Goal: Information Seeking & Learning: Learn about a topic

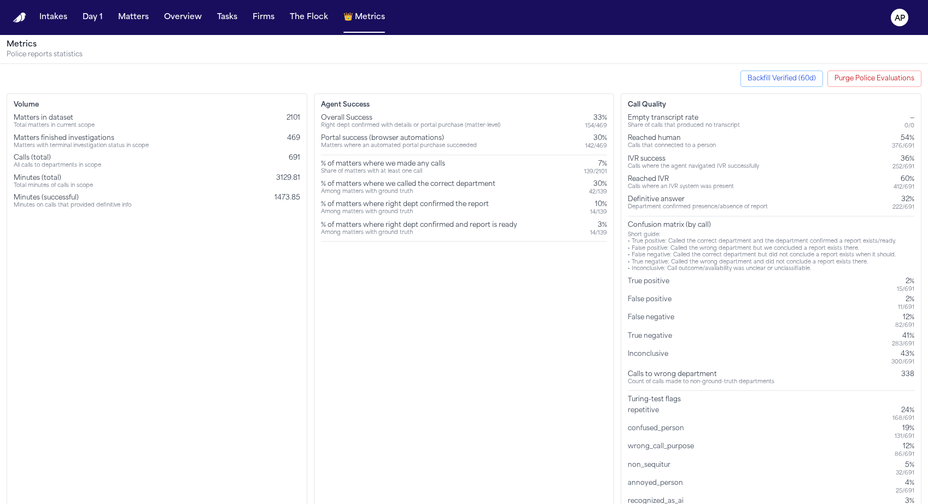
click at [483, 275] on div "Agent Success Overall Success Right dept confirmed with details or portal purch…" at bounding box center [464, 316] width 301 height 445
click at [513, 177] on div "Overall Success Right dept confirmed with details or portal purchase (matter-le…" at bounding box center [464, 178] width 287 height 128
click at [861, 81] on button "Purge Police Evaluations" at bounding box center [875, 79] width 94 height 16
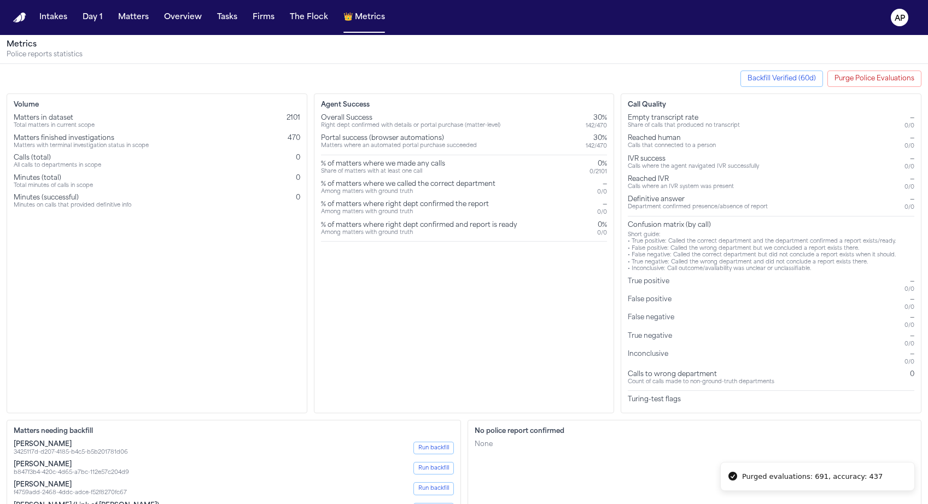
click at [791, 78] on button "Backfill Verified (60d)" at bounding box center [782, 79] width 83 height 16
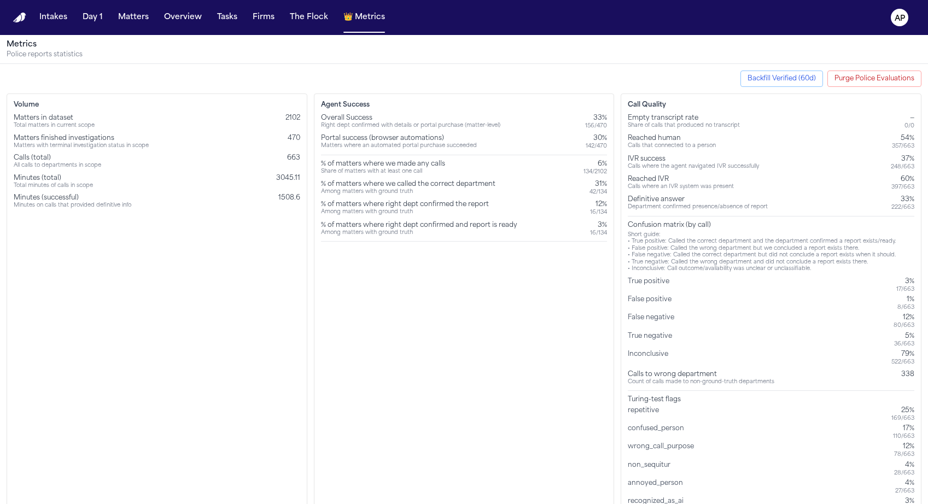
click at [584, 235] on div "% of matters where right dept confirmed and report is ready Among matters with …" at bounding box center [464, 229] width 287 height 16
click at [552, 338] on div "Agent Success Overall Success Right dept confirmed with details or portal purch…" at bounding box center [464, 316] width 301 height 445
click at [654, 332] on div "True negative" at bounding box center [652, 340] width 49 height 16
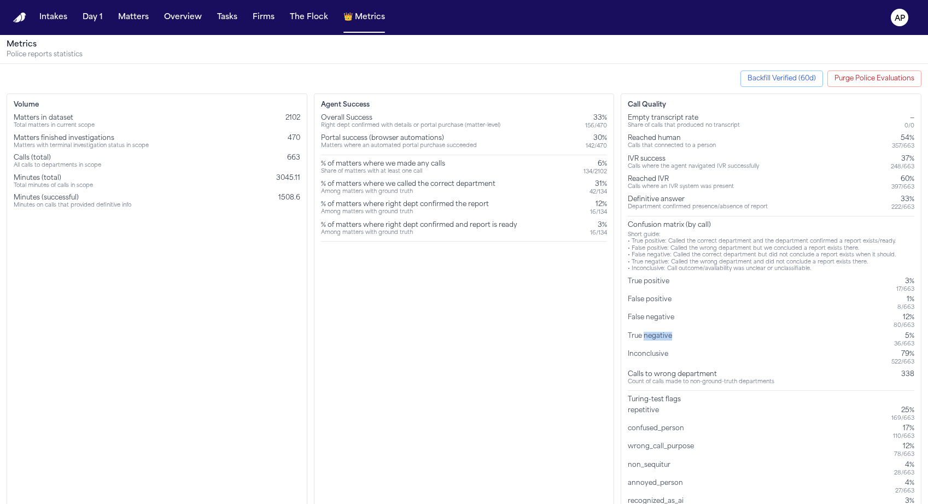
click at [654, 332] on div "True negative" at bounding box center [652, 340] width 49 height 16
click at [814, 327] on div "False negative 12% 80 / 663" at bounding box center [771, 321] width 287 height 16
click at [639, 334] on div "True negative" at bounding box center [652, 340] width 49 height 16
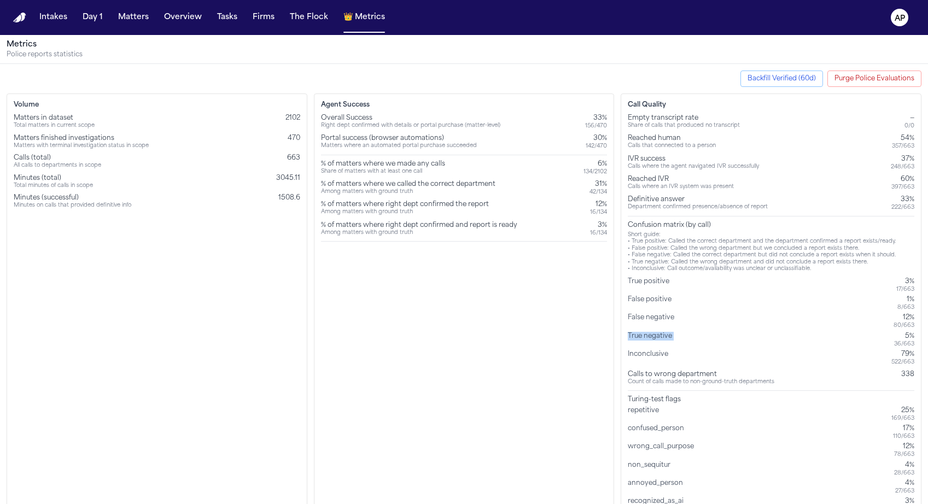
click at [639, 334] on div "True negative" at bounding box center [652, 340] width 49 height 16
click at [664, 318] on div "False negative" at bounding box center [653, 321] width 51 height 16
click at [664, 336] on div "True negative" at bounding box center [652, 340] width 49 height 16
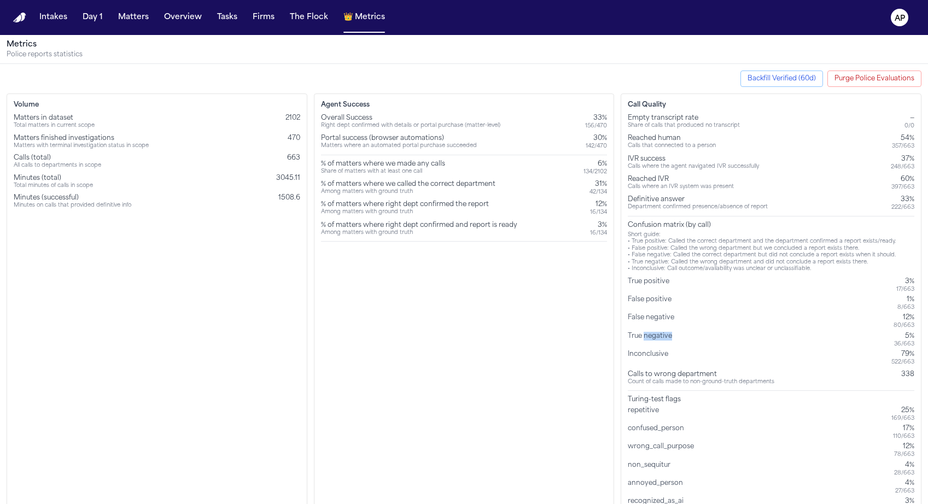
click at [664, 336] on div "True negative" at bounding box center [652, 340] width 49 height 16
click at [651, 321] on div "False negative" at bounding box center [653, 321] width 51 height 16
click at [900, 286] on div "17 / 663" at bounding box center [906, 289] width 18 height 7
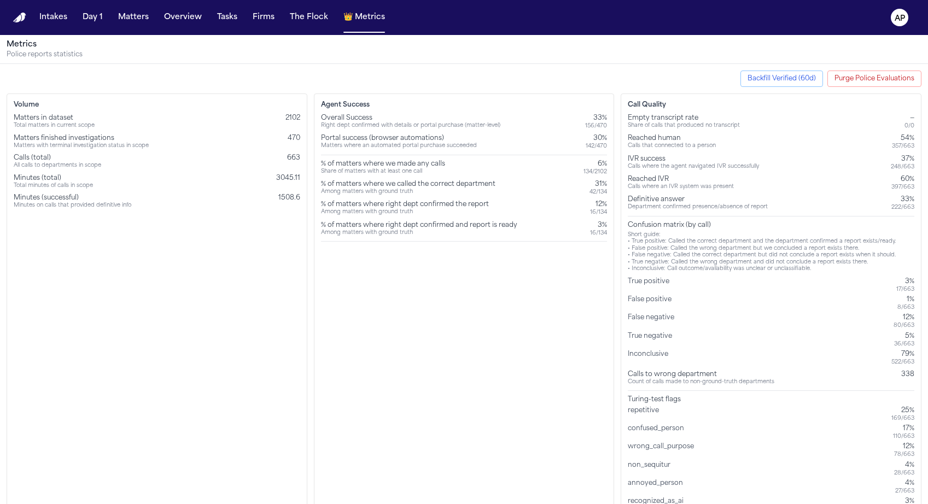
click at [900, 287] on div "17 / 663" at bounding box center [906, 289] width 18 height 7
click at [902, 300] on div "1%" at bounding box center [906, 299] width 17 height 9
click at [903, 298] on div "1%" at bounding box center [906, 299] width 17 height 9
click at [900, 287] on div "17 / 663" at bounding box center [906, 289] width 18 height 7
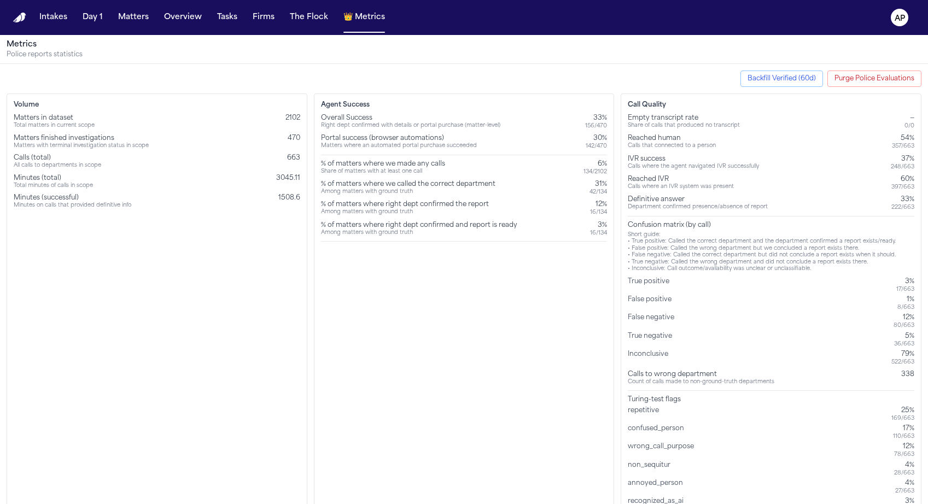
click at [911, 300] on div "1%" at bounding box center [906, 299] width 17 height 9
click at [857, 81] on button "Purge Police Evaluations" at bounding box center [875, 79] width 94 height 16
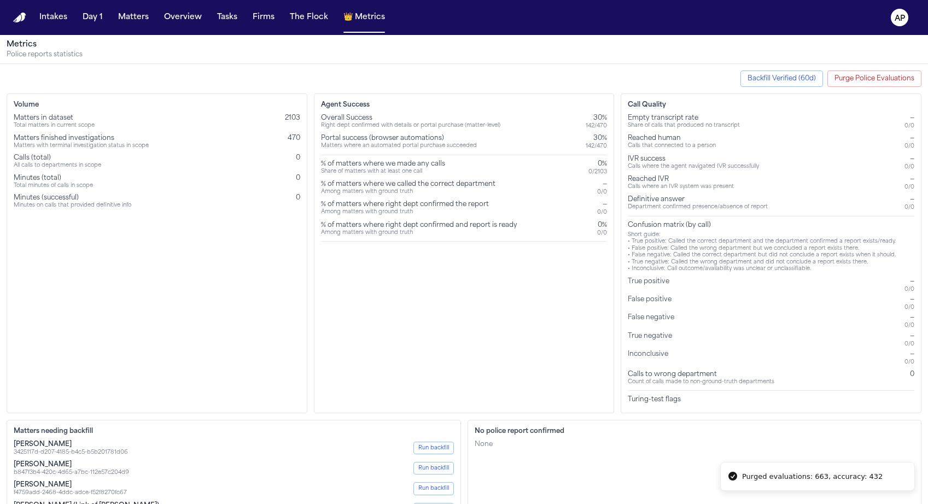
click at [804, 82] on button "Backfill Verified (60d)" at bounding box center [782, 79] width 83 height 16
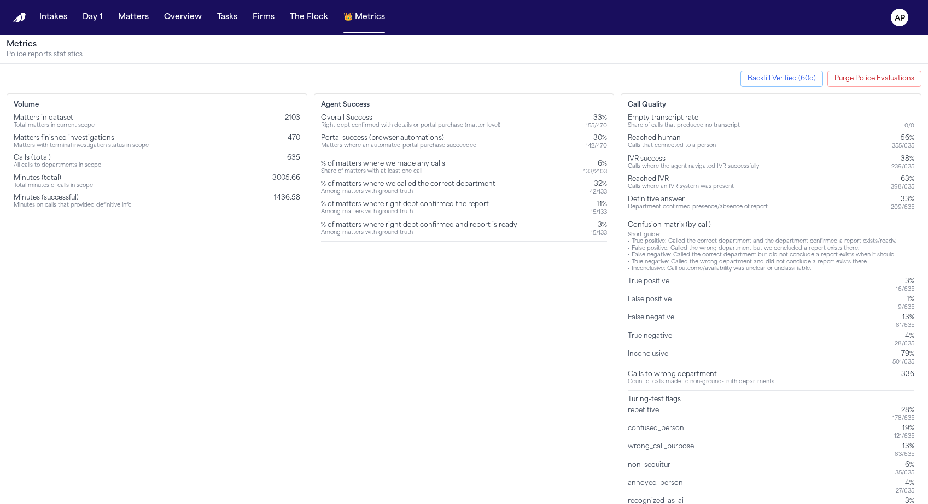
click at [355, 210] on div "Among matters with ground truth" at bounding box center [405, 212] width 168 height 7
click at [355, 224] on div "% of matters where right dept confirmed and report is ready" at bounding box center [419, 225] width 196 height 9
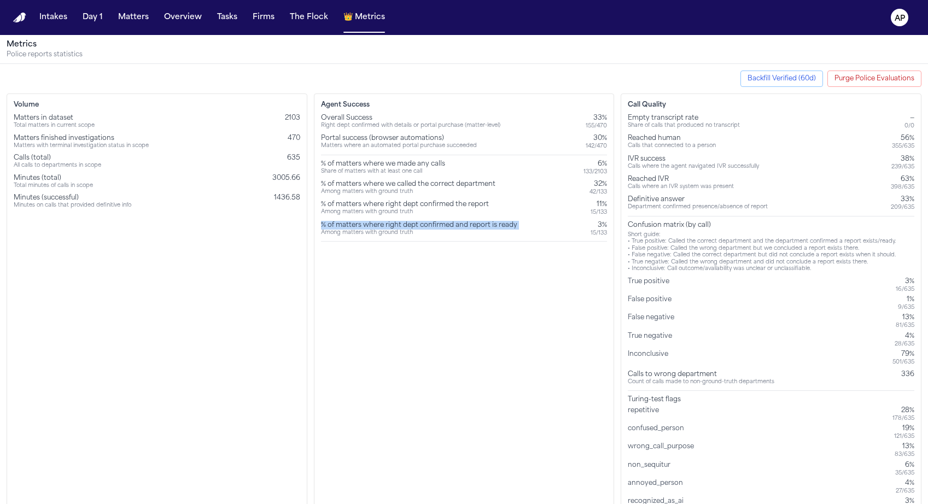
click at [355, 224] on div "% of matters where right dept confirmed and report is ready" at bounding box center [419, 225] width 196 height 9
click at [355, 234] on div "Among matters with ground truth" at bounding box center [419, 233] width 196 height 7
click at [355, 252] on div "Agent Success Overall Success Right dept confirmed with details or portal purch…" at bounding box center [464, 316] width 301 height 445
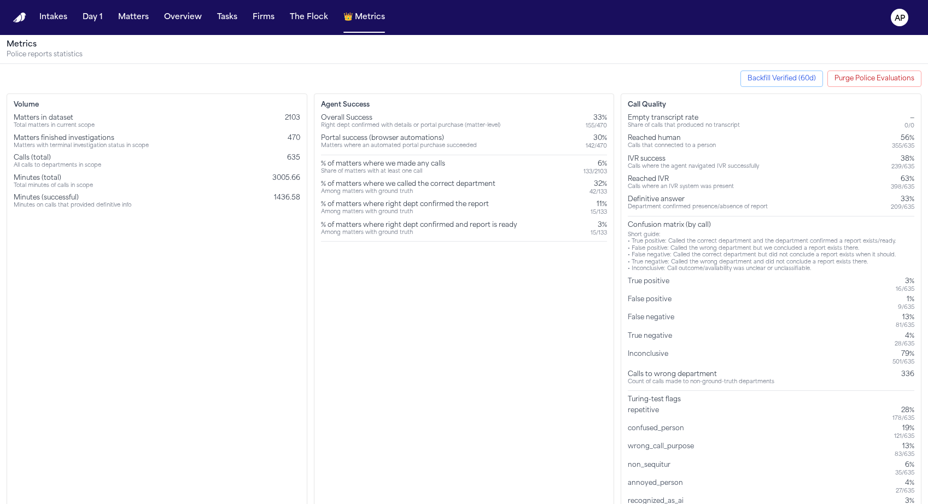
click at [355, 252] on div "Agent Success Overall Success Right dept confirmed with details or portal purch…" at bounding box center [464, 316] width 301 height 445
click at [371, 233] on div "Among matters with ground truth" at bounding box center [419, 233] width 196 height 7
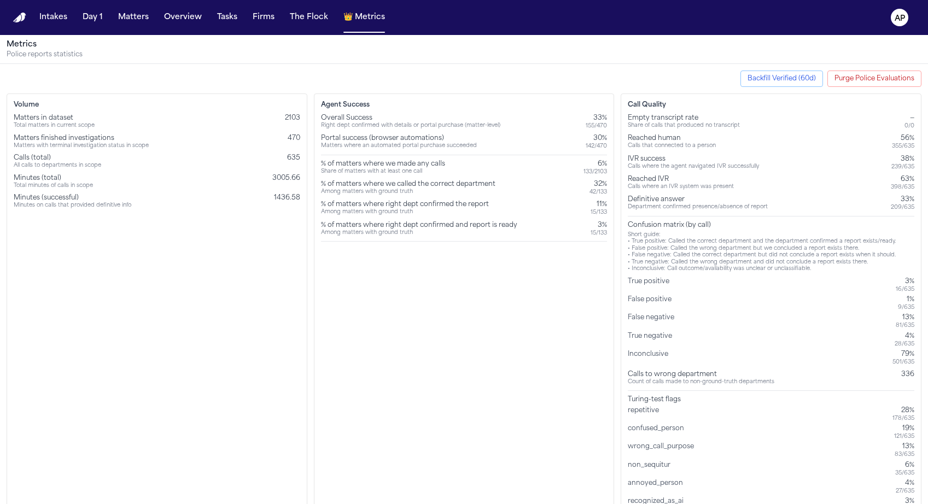
click at [373, 205] on div "% of matters where right dept confirmed the report" at bounding box center [405, 204] width 168 height 9
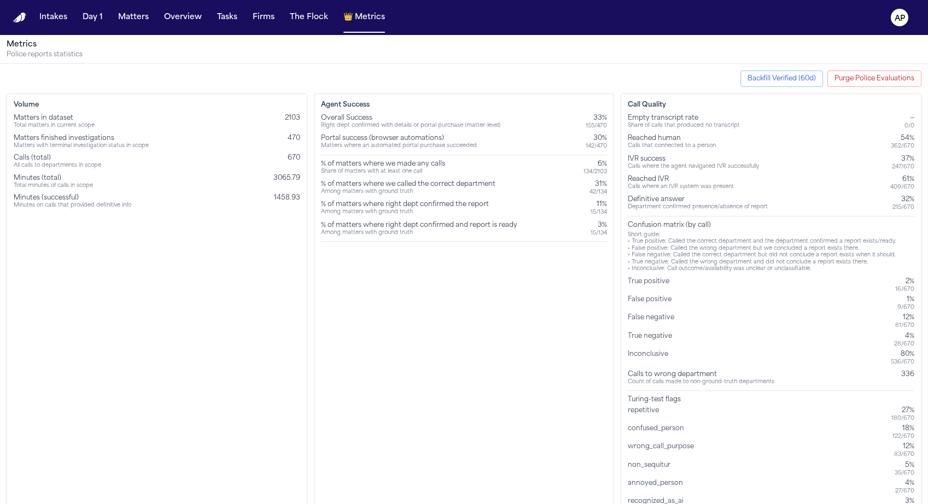
click at [607, 214] on div "Agent Success Overall Success Right dept confirmed with details or portal purch…" at bounding box center [464, 316] width 301 height 445
click at [607, 238] on div "Agent Success Overall Success Right dept confirmed with details or portal purch…" at bounding box center [464, 316] width 301 height 445
click at [602, 227] on div "3%" at bounding box center [599, 225] width 16 height 9
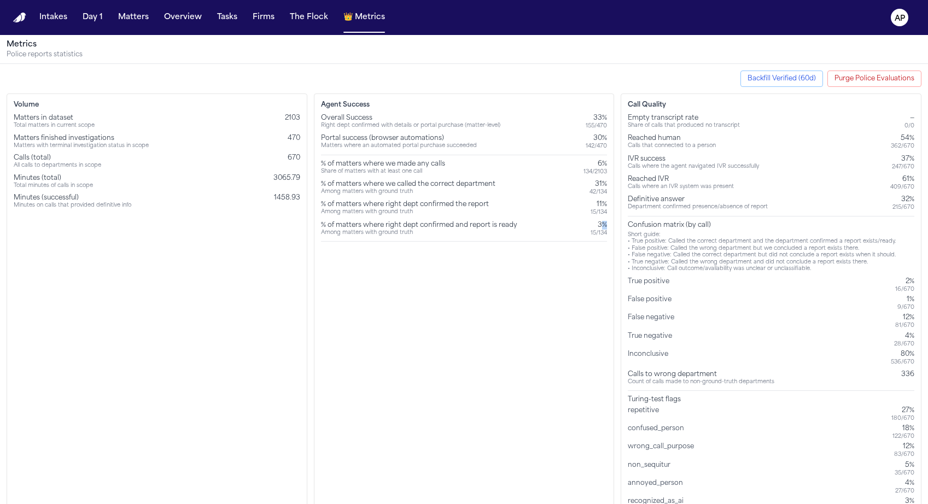
click at [602, 227] on div "3%" at bounding box center [599, 225] width 16 height 9
click at [603, 231] on div "15 / 134" at bounding box center [599, 233] width 16 height 7
drag, startPoint x: 604, startPoint y: 231, endPoint x: 342, endPoint y: 211, distance: 262.8
click at [342, 211] on div "Overall Success Right dept confirmed with details or portal purchase (matter-le…" at bounding box center [464, 178] width 287 height 128
click at [342, 211] on div "Among matters with ground truth" at bounding box center [405, 212] width 168 height 7
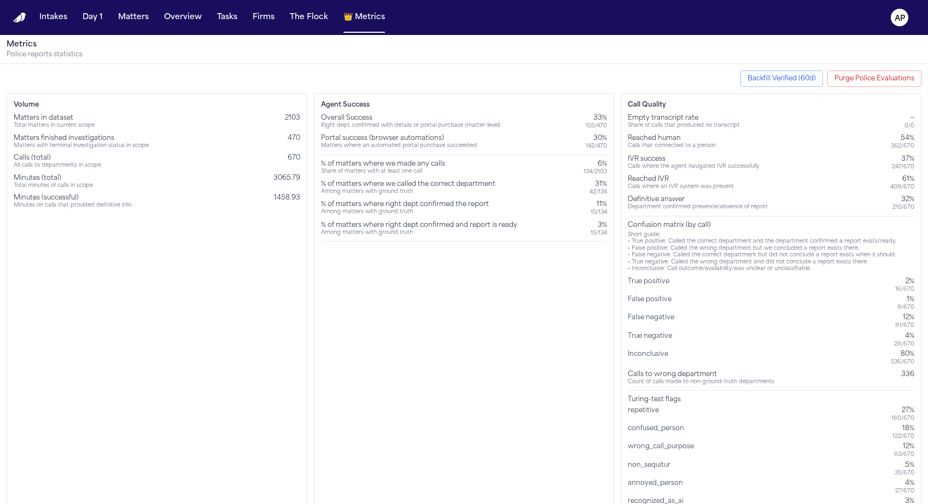
click at [445, 223] on div "% of matters where right dept confirmed and report is ready" at bounding box center [419, 225] width 196 height 9
click at [640, 204] on div "Department confirmed presence/absence of report" at bounding box center [698, 207] width 140 height 7
click at [632, 200] on div "Definitive answer" at bounding box center [698, 199] width 140 height 9
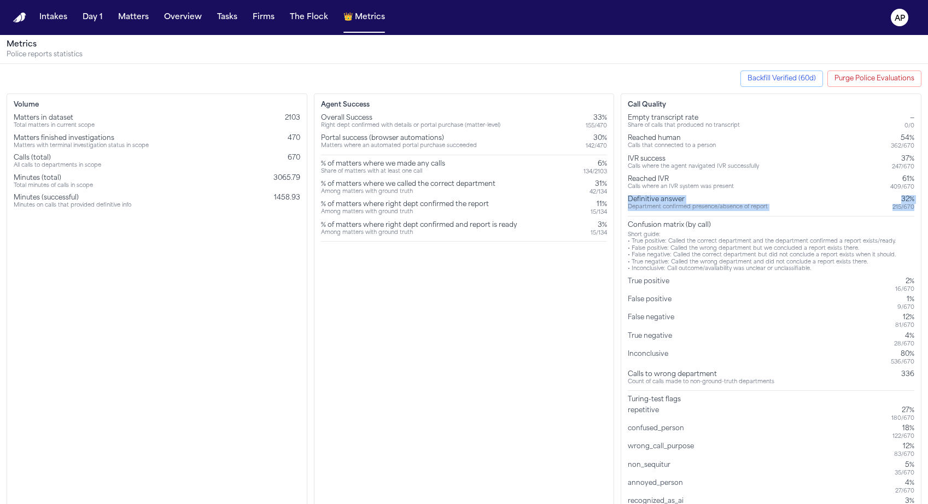
drag, startPoint x: 628, startPoint y: 200, endPoint x: 918, endPoint y: 212, distance: 290.2
click at [918, 212] on div "Call Quality Empty transcript rate Share of calls that produced no transcript —…" at bounding box center [771, 316] width 301 height 445
copy div "Definitive answer Department confirmed presence/absence of report 32% 215 / 670"
click at [293, 121] on span "2103" at bounding box center [292, 118] width 15 height 7
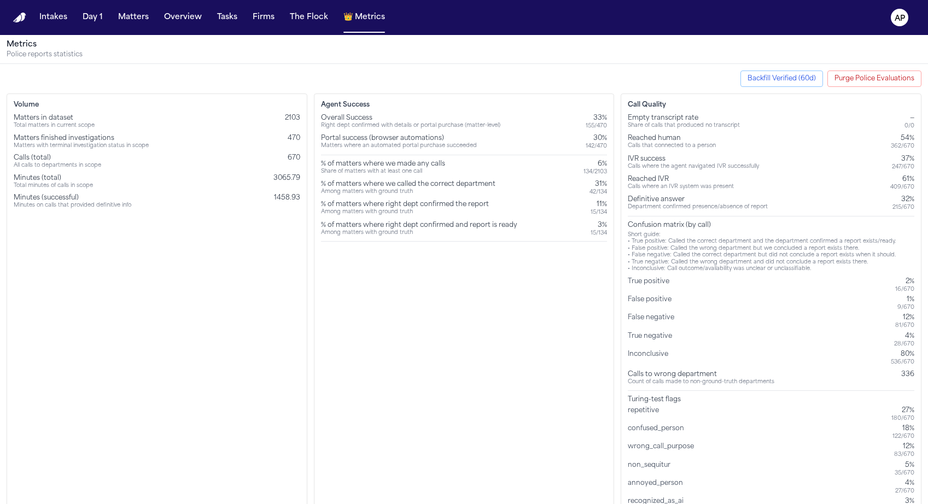
click at [289, 147] on div "Matters finished investigations Matters with terminal investigation status in s…" at bounding box center [157, 142] width 287 height 16
click at [289, 140] on span "470" at bounding box center [294, 138] width 13 height 7
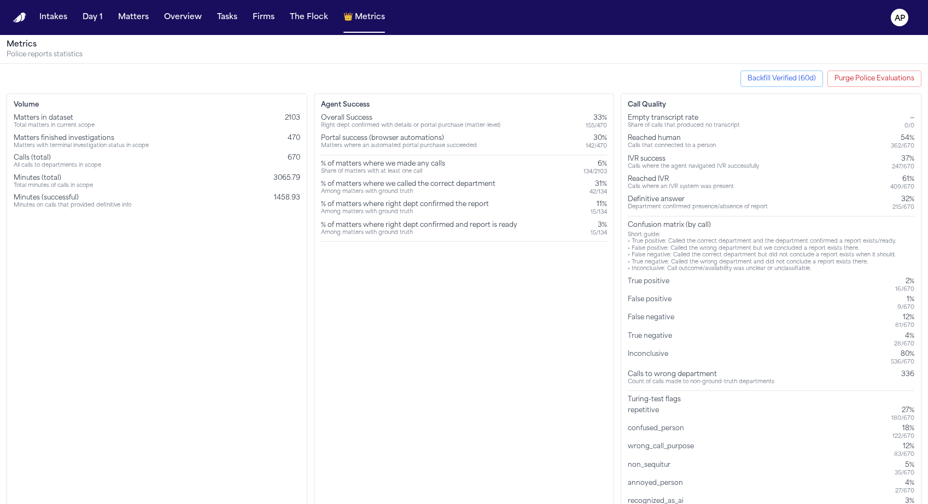
click at [289, 161] on span "670" at bounding box center [294, 158] width 13 height 7
click at [289, 179] on span "3065.79" at bounding box center [287, 178] width 27 height 7
click at [294, 161] on span "670" at bounding box center [294, 158] width 13 height 7
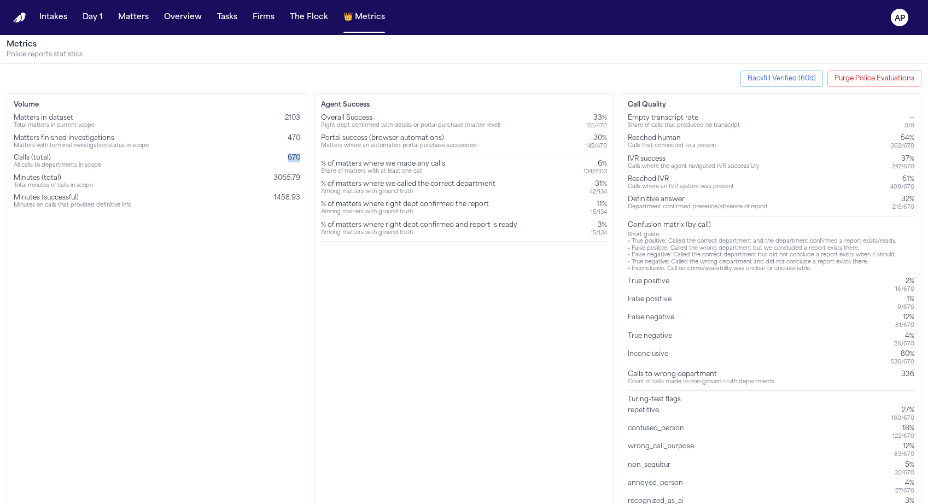
click at [294, 161] on span "670" at bounding box center [294, 158] width 13 height 7
click at [31, 164] on div "All calls to departments in scope" at bounding box center [58, 165] width 88 height 7
click at [98, 164] on div "All calls to departments in scope" at bounding box center [58, 165] width 88 height 7
drag, startPoint x: 55, startPoint y: 156, endPoint x: 2, endPoint y: 162, distance: 52.9
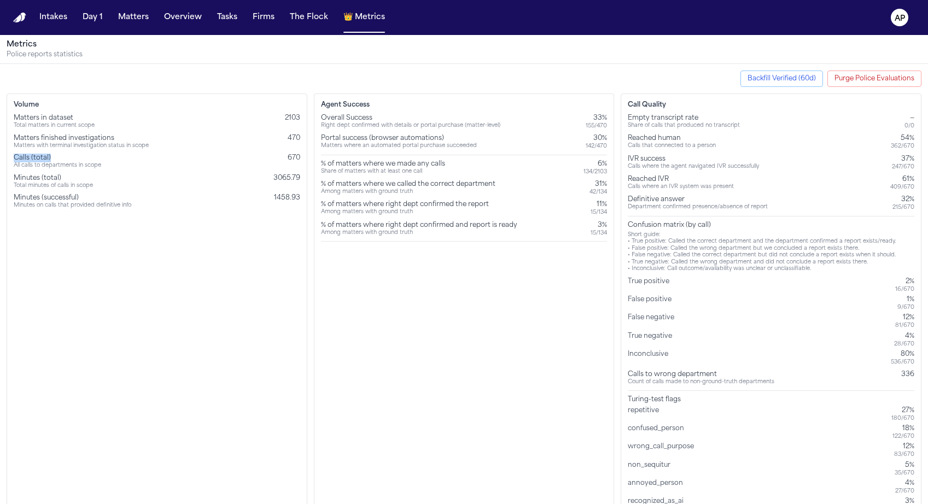
copy div "Calls (total)"
click at [653, 199] on div "Definitive answer" at bounding box center [698, 199] width 140 height 9
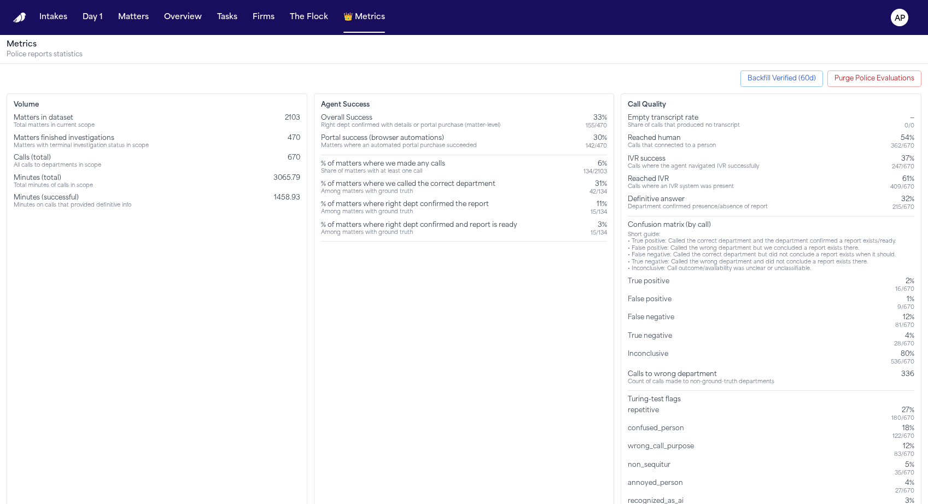
click at [671, 202] on div "Definitive answer" at bounding box center [698, 199] width 140 height 9
click at [674, 214] on div "Empty transcript rate Share of calls that produced no transcript — 0 / 0 Reache…" at bounding box center [771, 323] width 287 height 418
click at [675, 211] on div "Department confirmed presence/absence of report" at bounding box center [698, 207] width 140 height 7
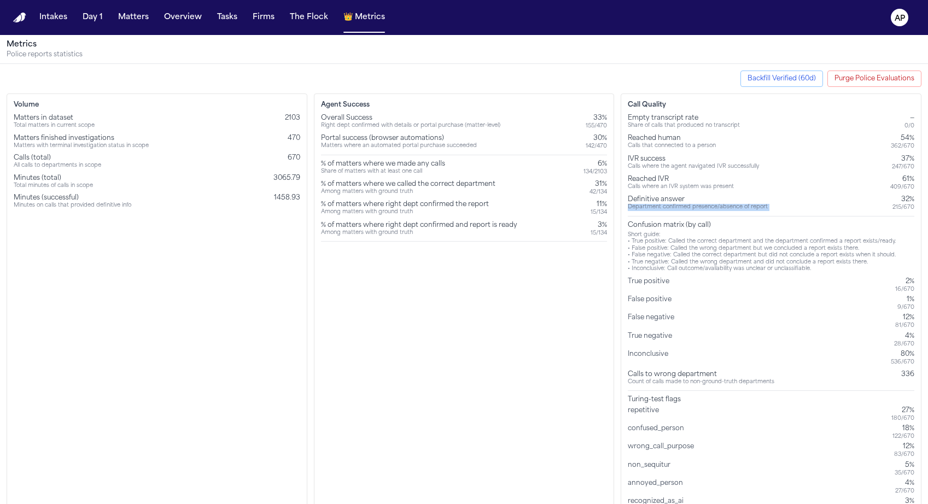
click at [675, 211] on div "Department confirmed presence/absence of report" at bounding box center [698, 207] width 140 height 7
click at [561, 54] on p "Police reports statistics" at bounding box center [464, 54] width 915 height 9
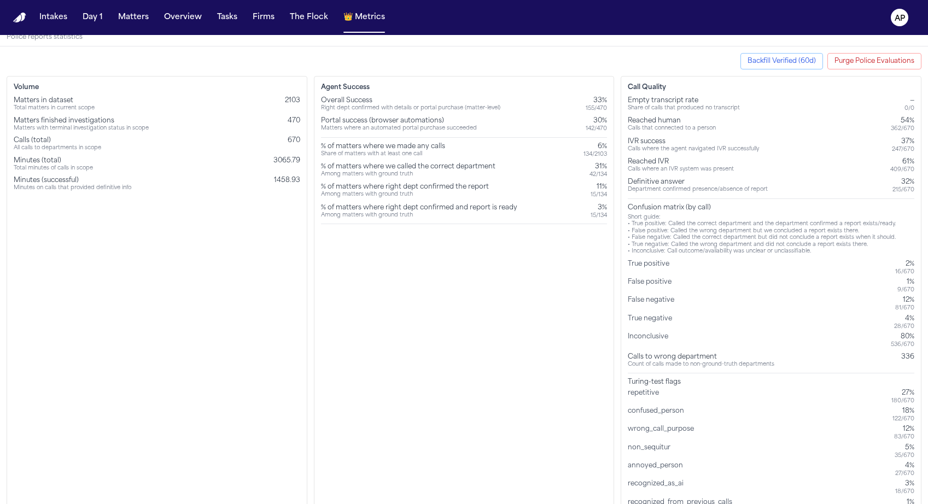
click at [338, 109] on div "Right dept confirmed with details or portal purchase (matter-level)" at bounding box center [410, 108] width 179 height 7
click at [351, 158] on div "Share of matters with at least one call" at bounding box center [383, 154] width 124 height 7
